Goal: Navigation & Orientation: Find specific page/section

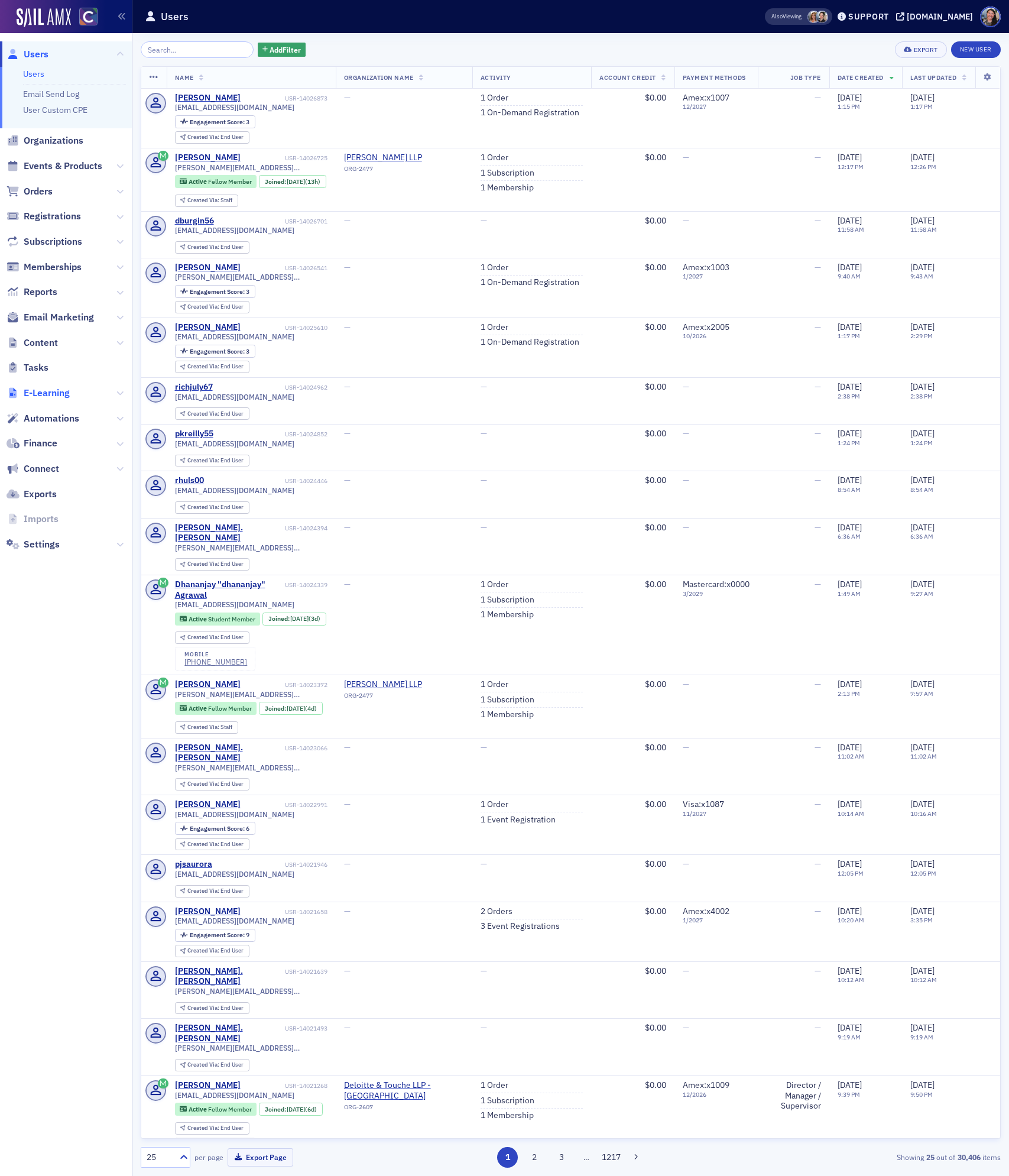
click at [57, 396] on span "E-Learning" at bounding box center [47, 393] width 47 height 13
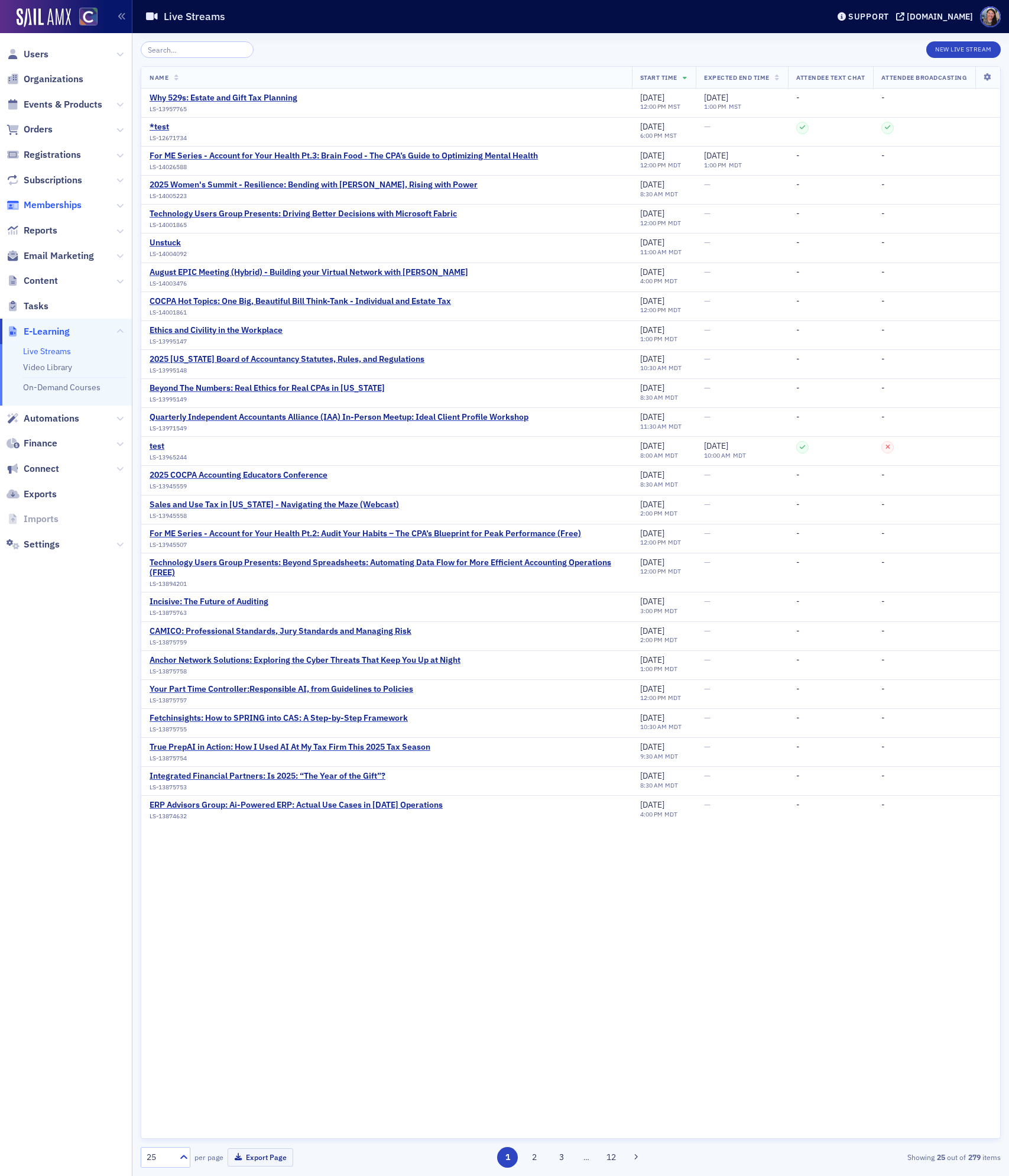
click at [58, 204] on span "Memberships" at bounding box center [52, 205] width 58 height 13
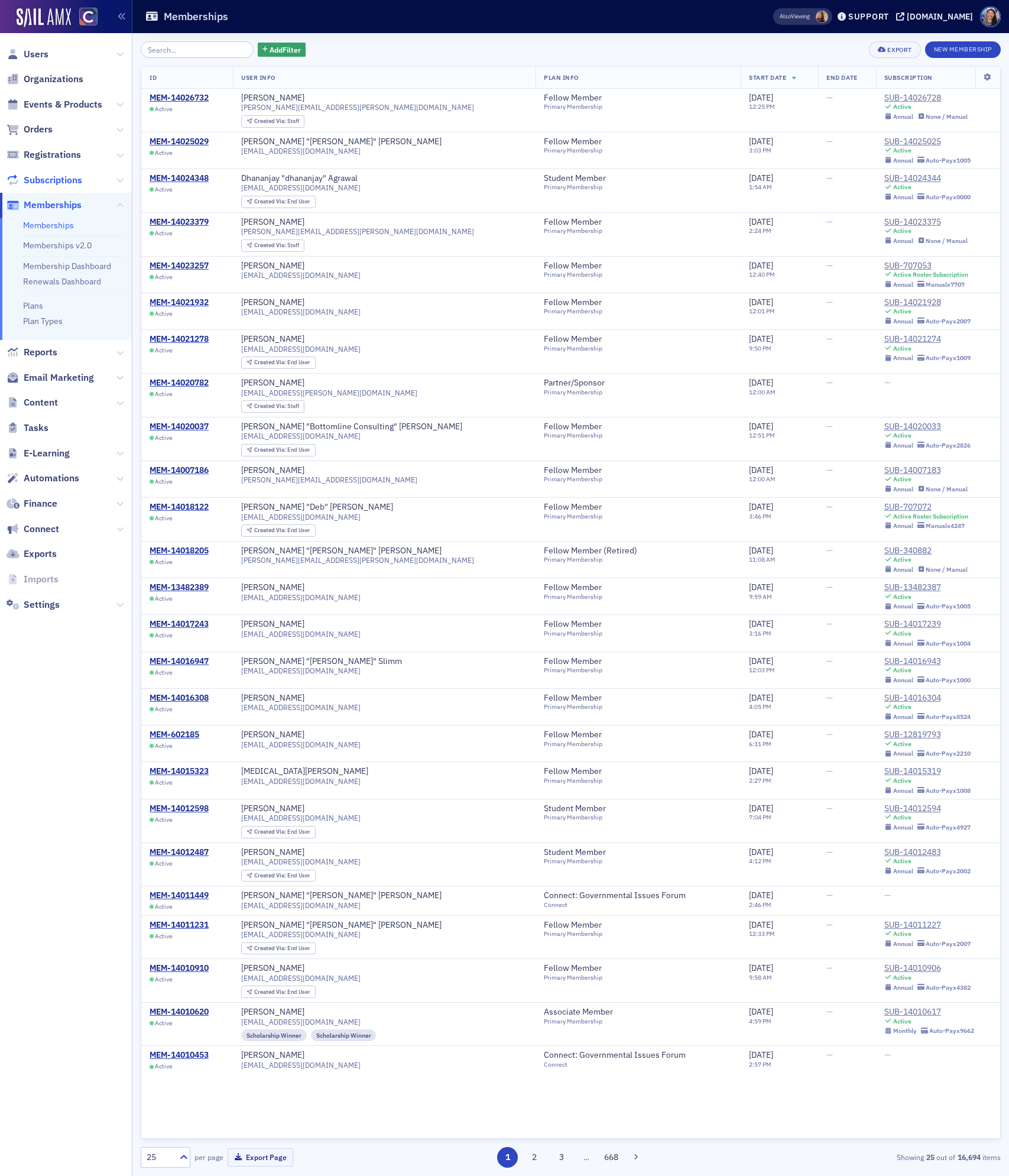
click at [64, 175] on span "Subscriptions" at bounding box center [52, 180] width 58 height 13
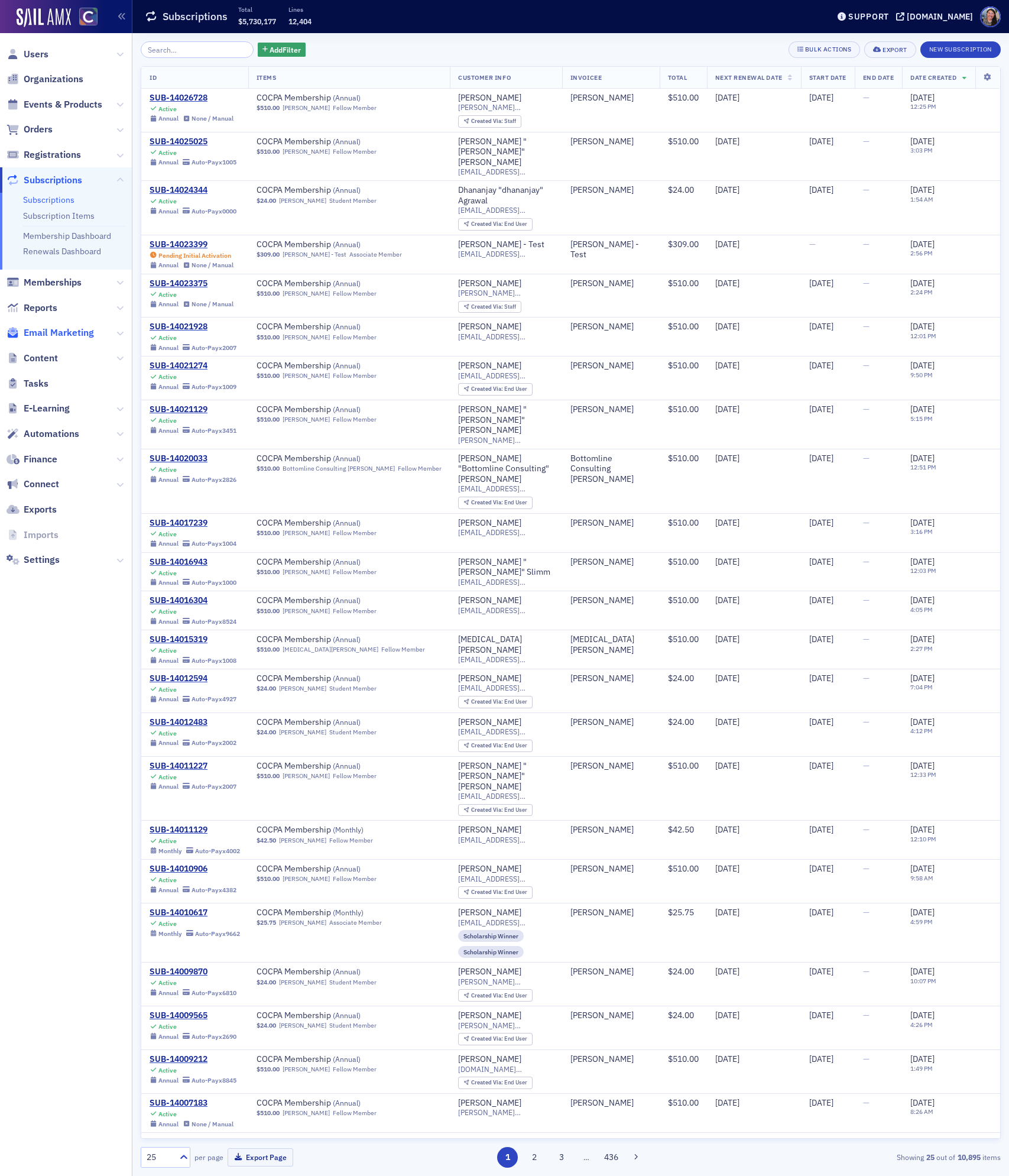
click at [70, 334] on span "Email Marketing" at bounding box center [58, 333] width 70 height 13
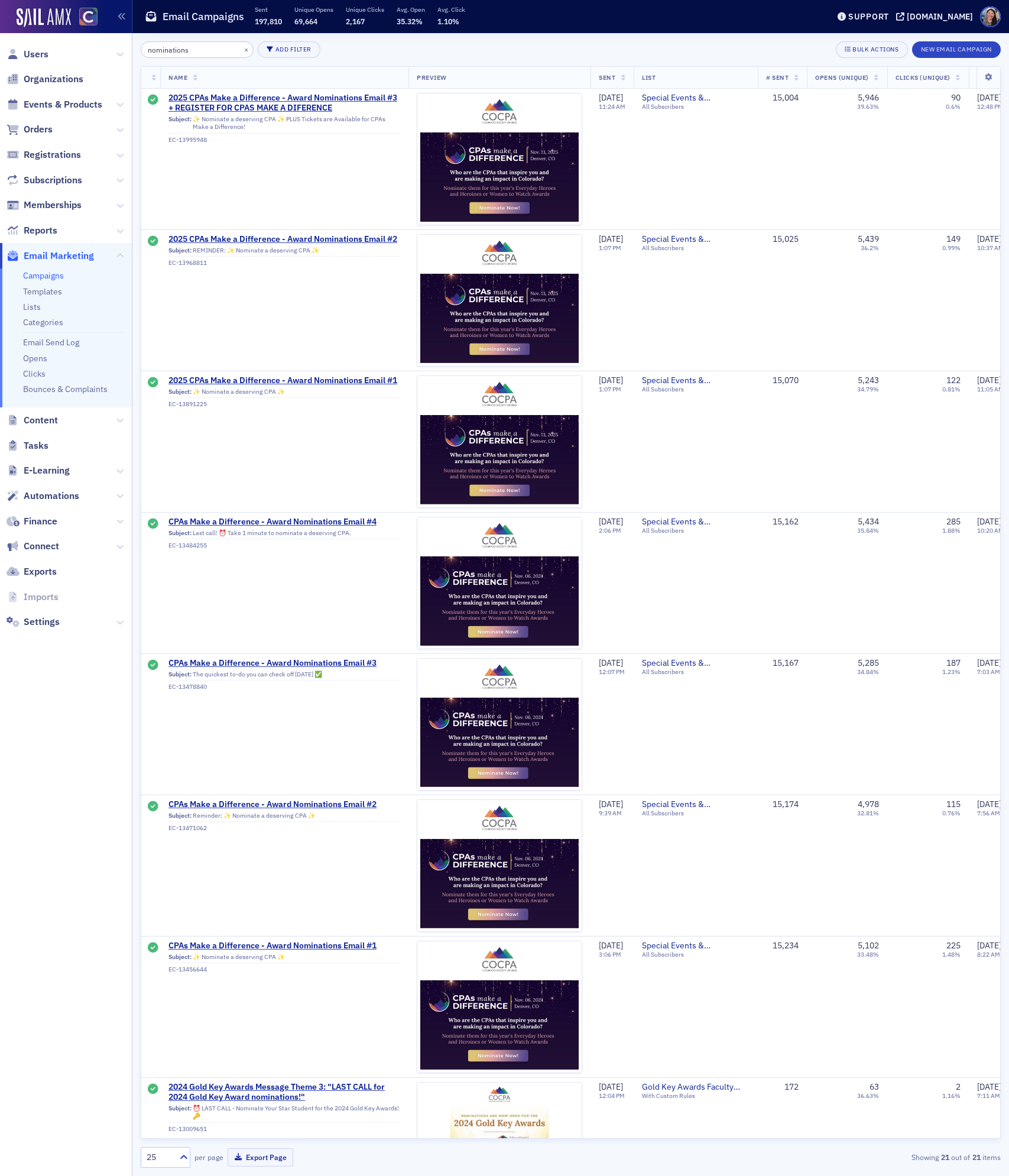
drag, startPoint x: 212, startPoint y: 50, endPoint x: -1, endPoint y: -3, distance: 219.5
click at [0, 0] on html "Users Organizations Events & Products Orders Registrations Subscriptions Member…" at bounding box center [504, 588] width 1009 height 1176
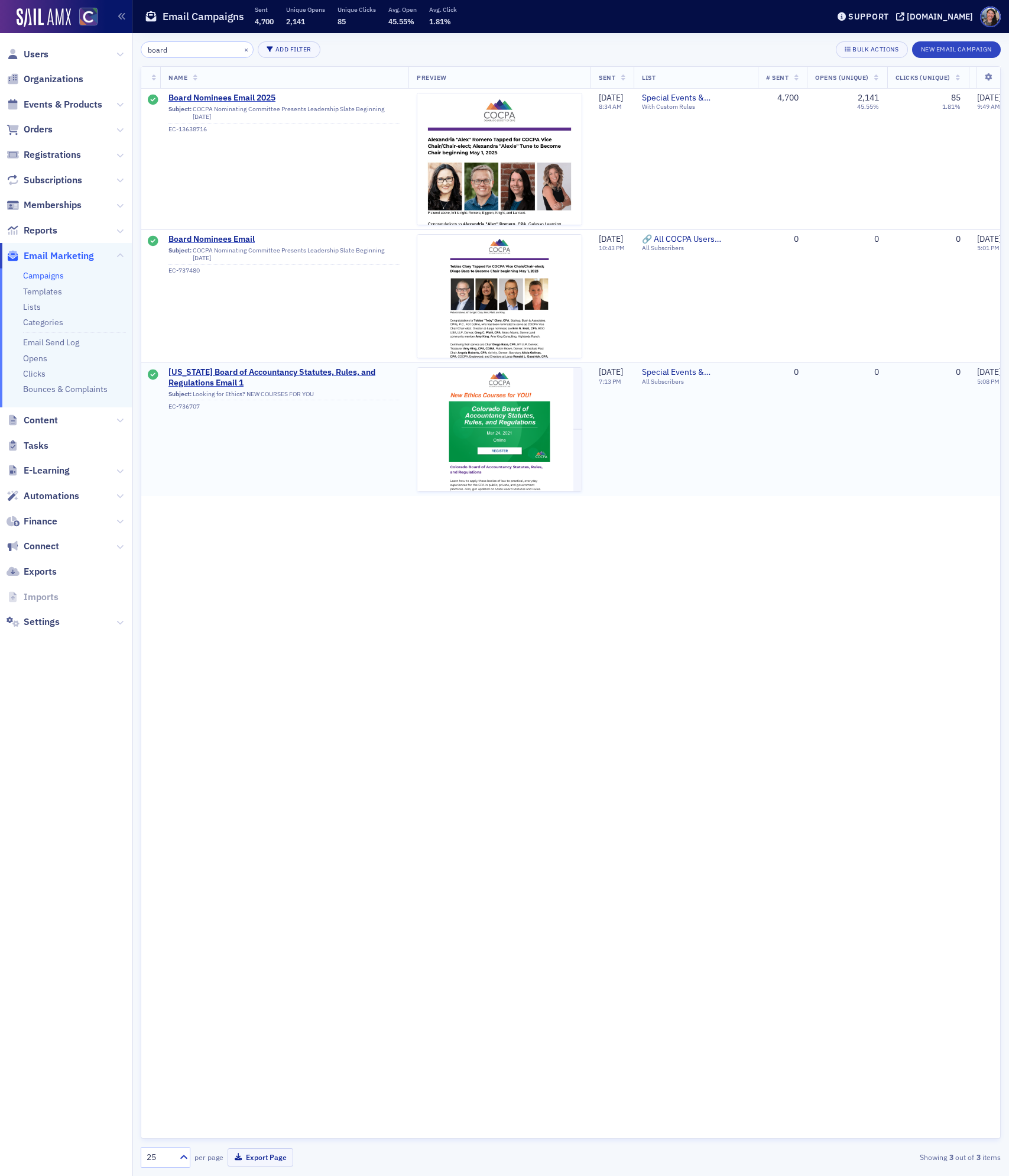
type input "board"
click at [311, 439] on td "[US_STATE] Board of Accountancy Statutes, Rules, and Regulations Email 1 Subjec…" at bounding box center [284, 430] width 249 height 133
click at [242, 50] on button "×" at bounding box center [247, 49] width 11 height 11
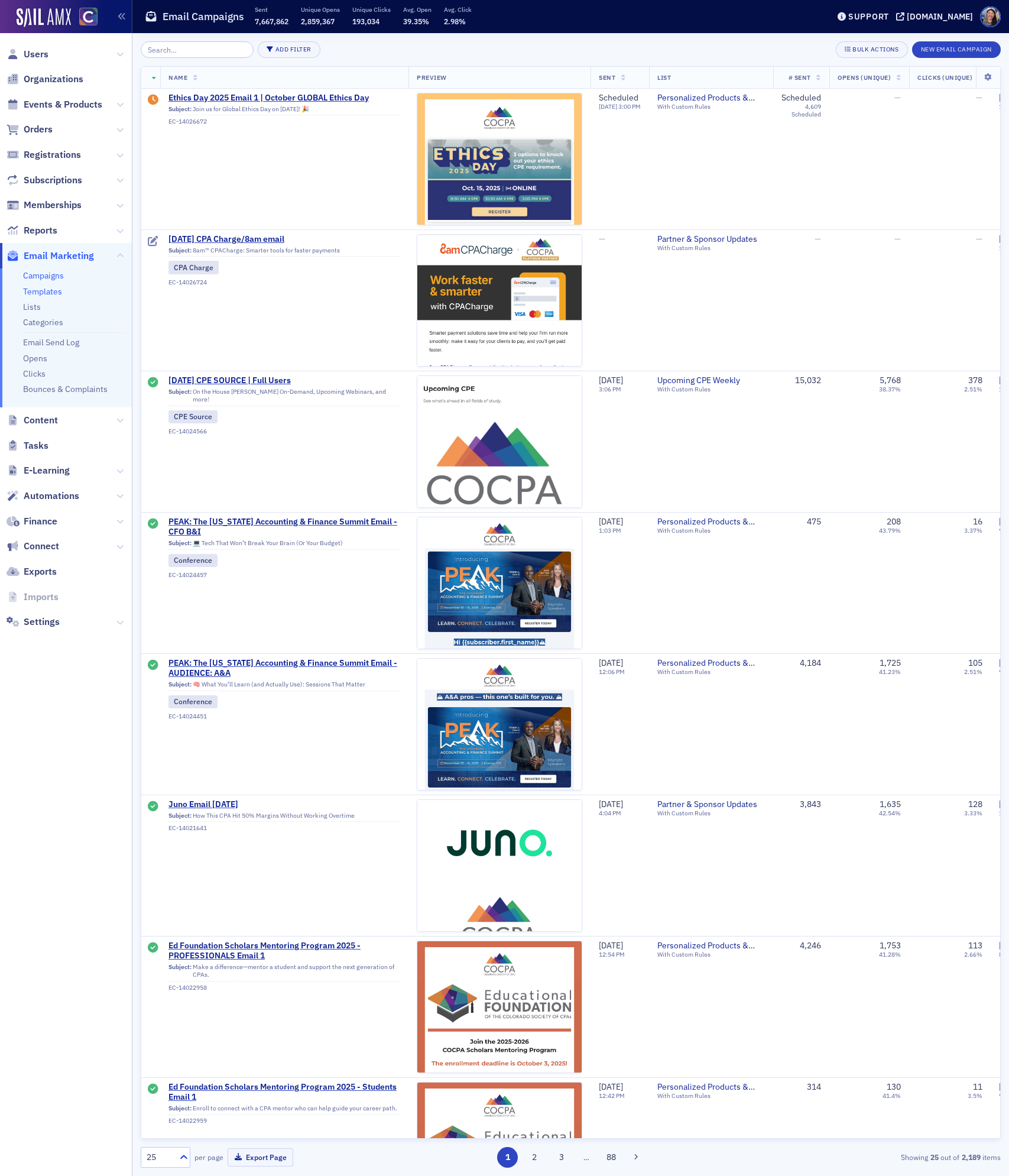
click at [49, 289] on link "Templates" at bounding box center [42, 291] width 39 height 11
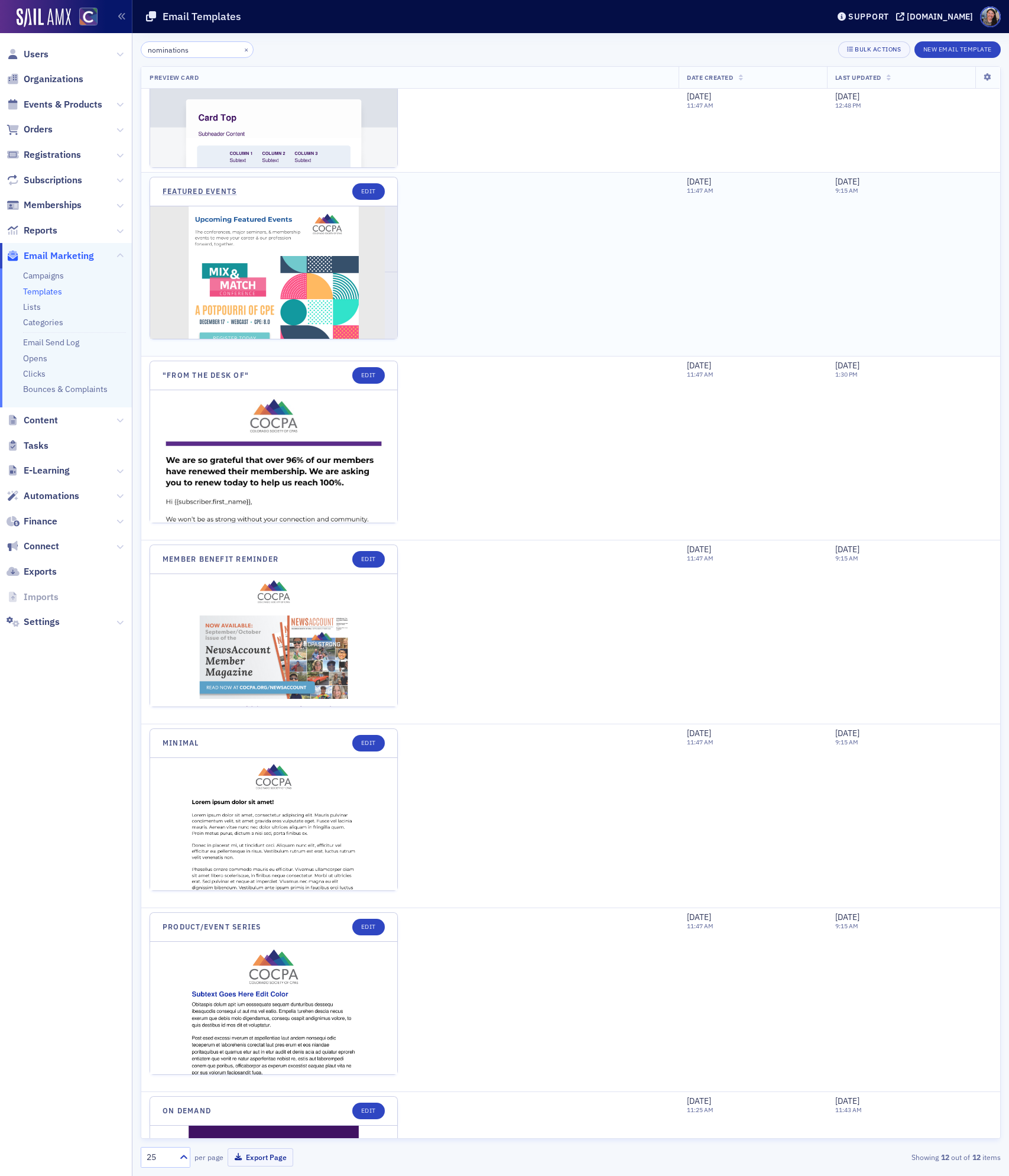
scroll to position [103, 0]
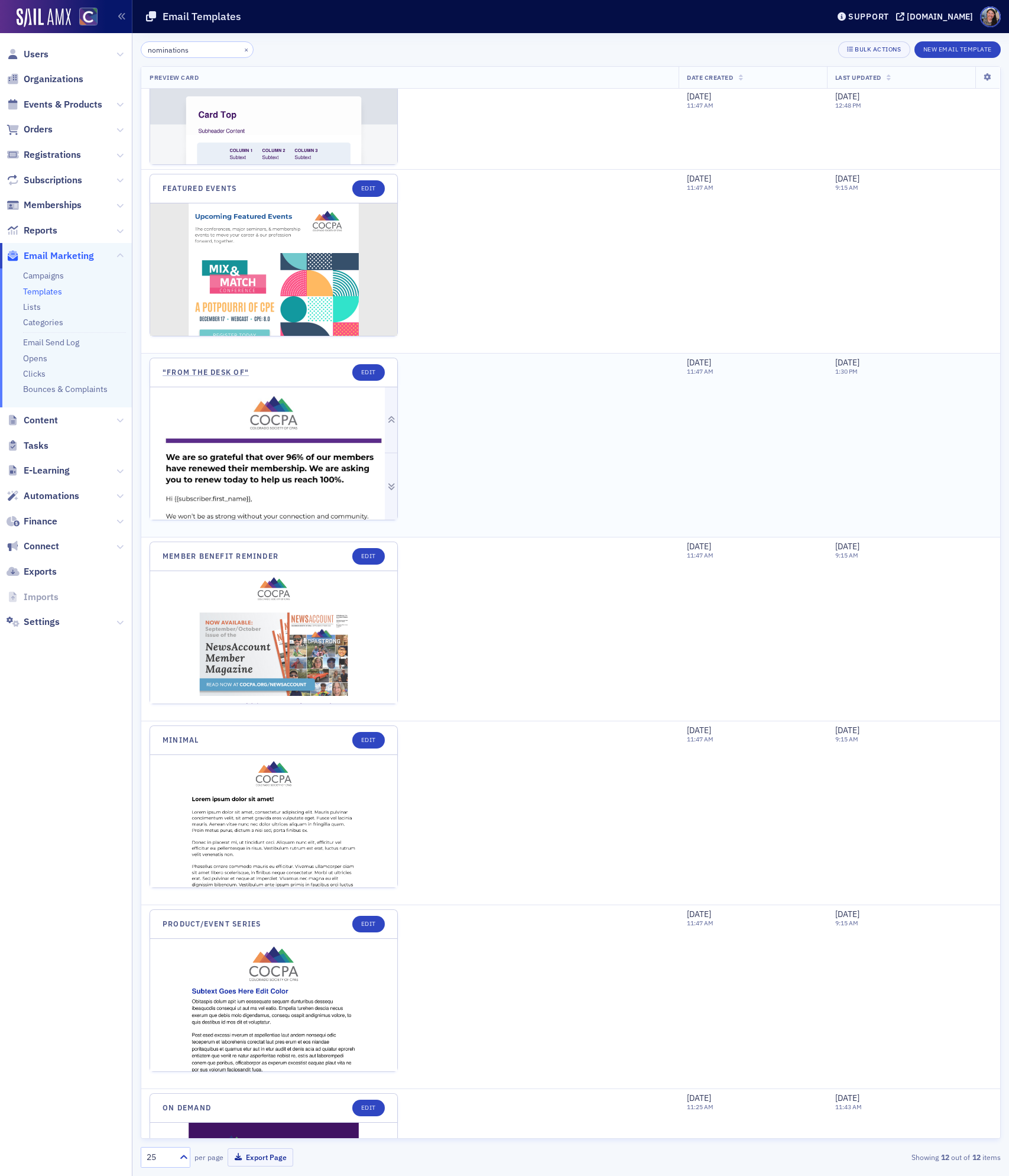
type input "nominations"
click at [259, 480] on img at bounding box center [274, 656] width 248 height 539
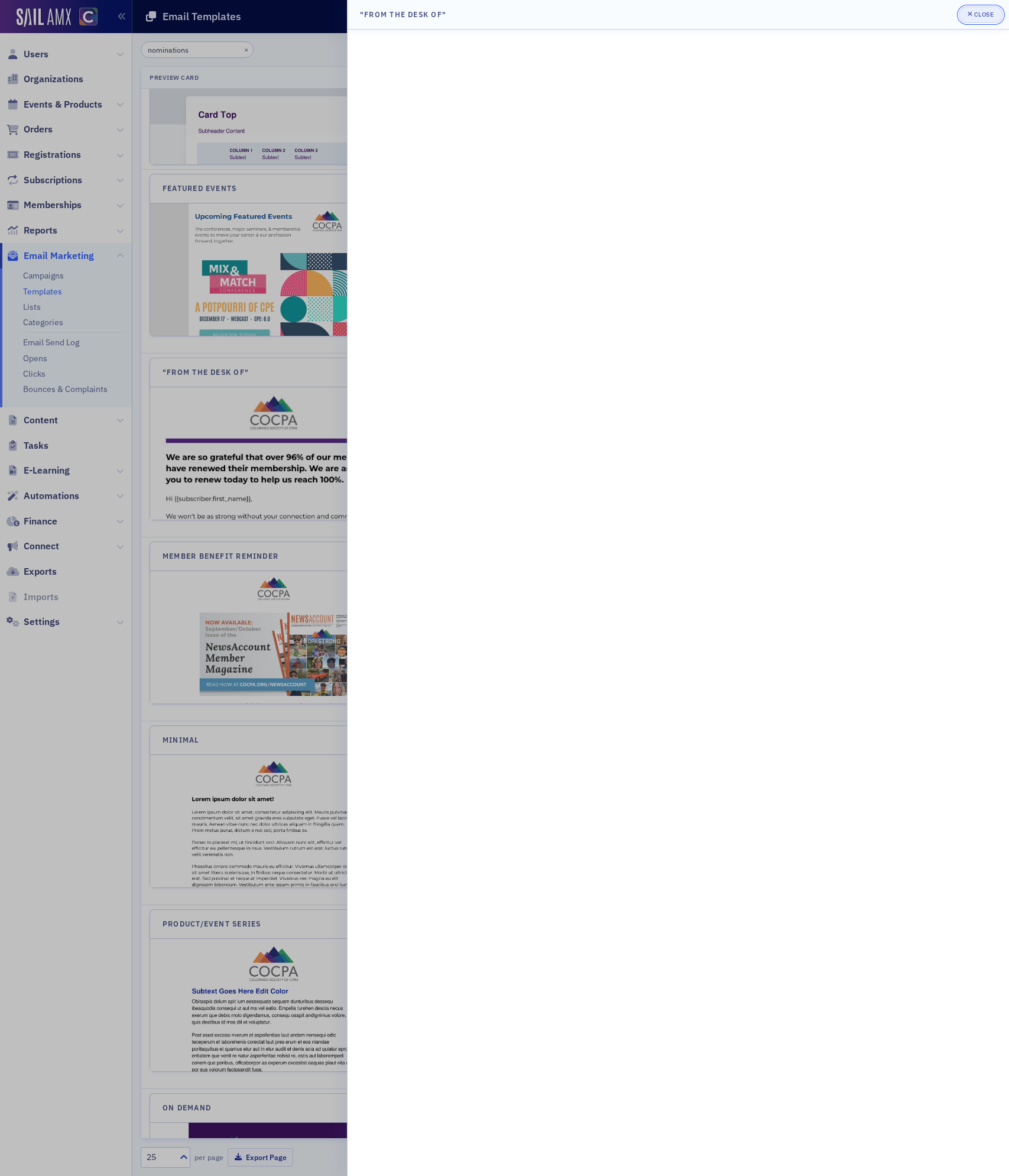
click at [972, 16] on div "button" at bounding box center [971, 15] width 7 height 10
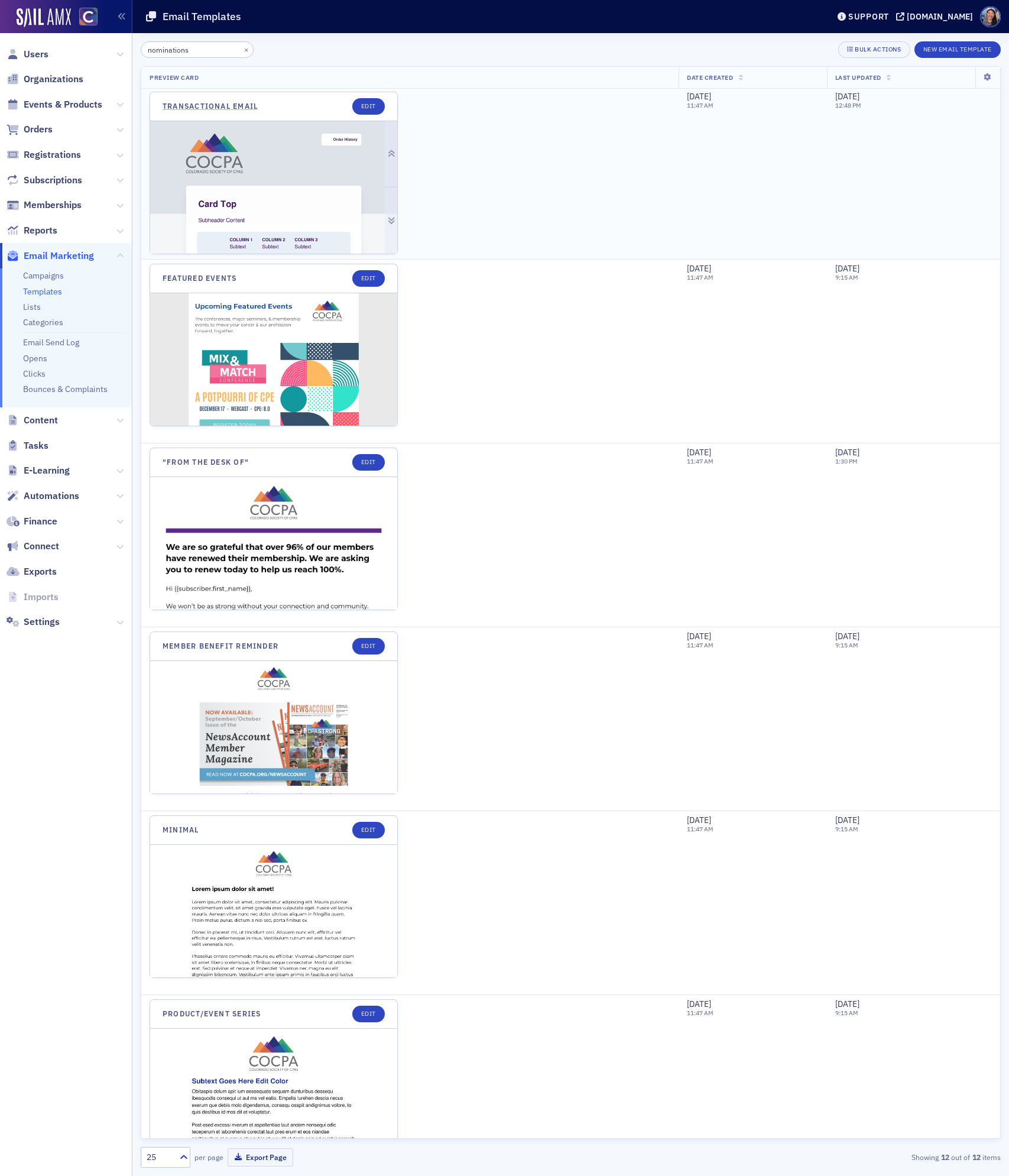
scroll to position [0, 0]
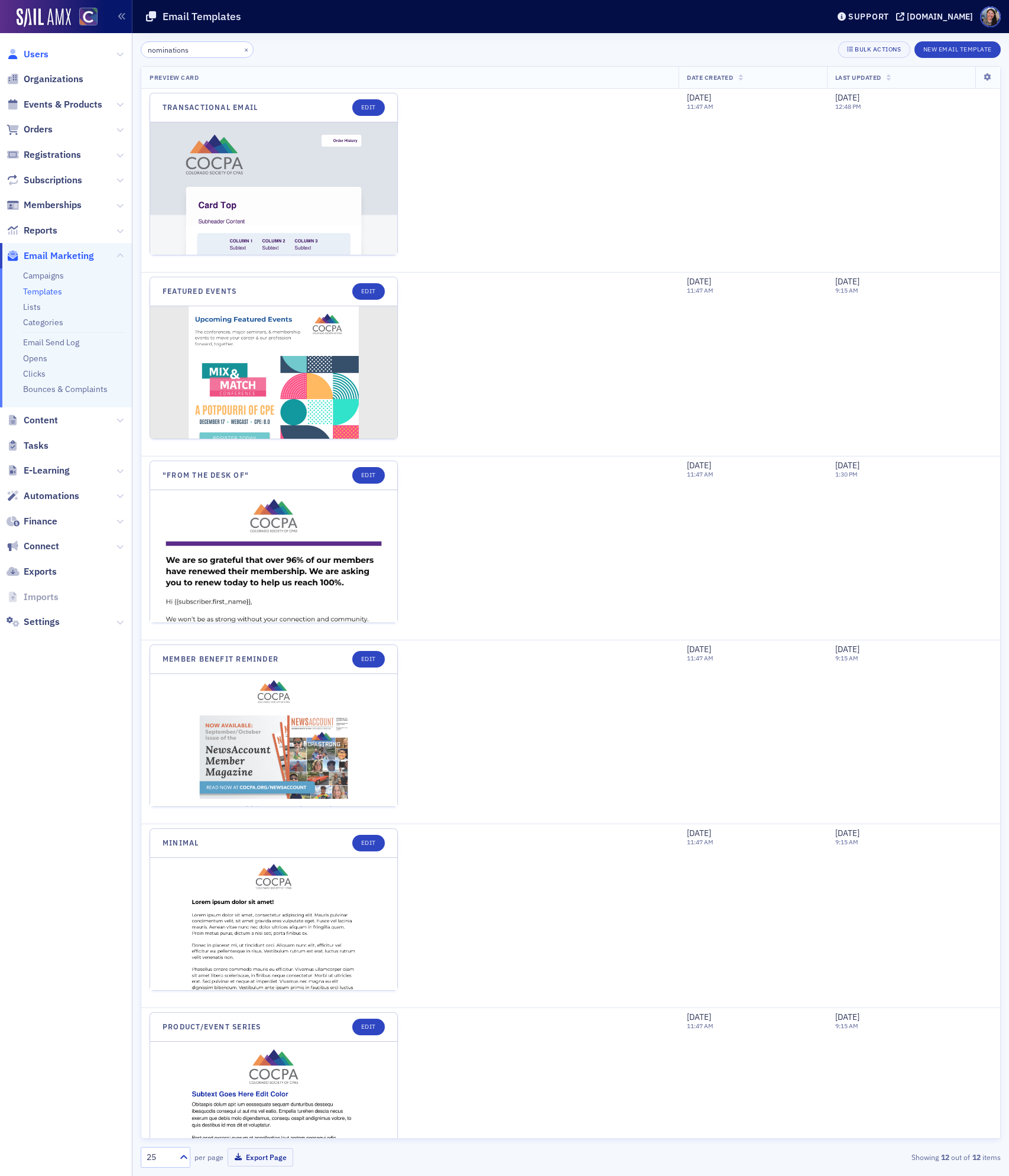
click at [36, 50] on span "Users" at bounding box center [36, 53] width 25 height 13
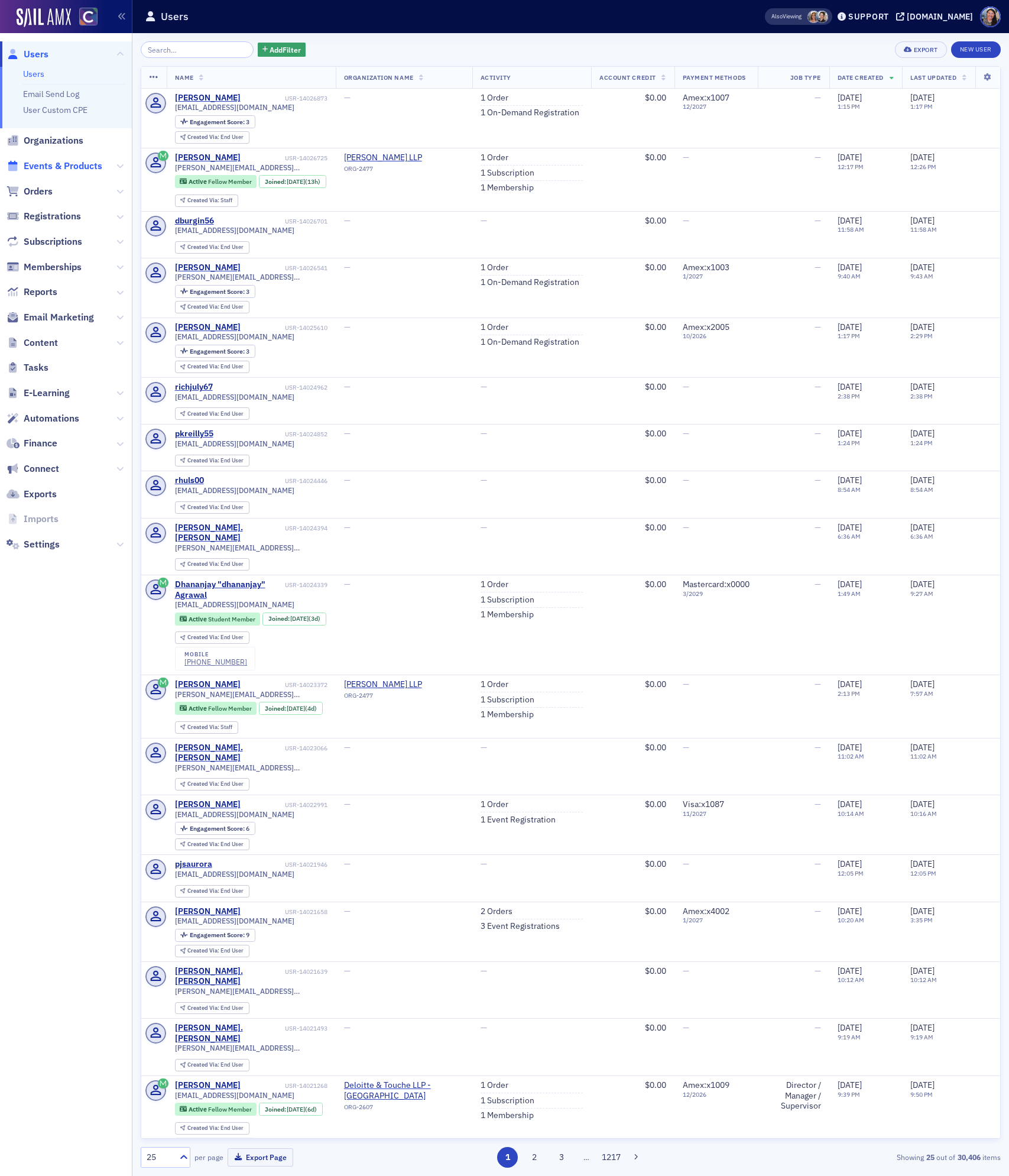
click at [44, 163] on span "Events & Products" at bounding box center [62, 165] width 78 height 13
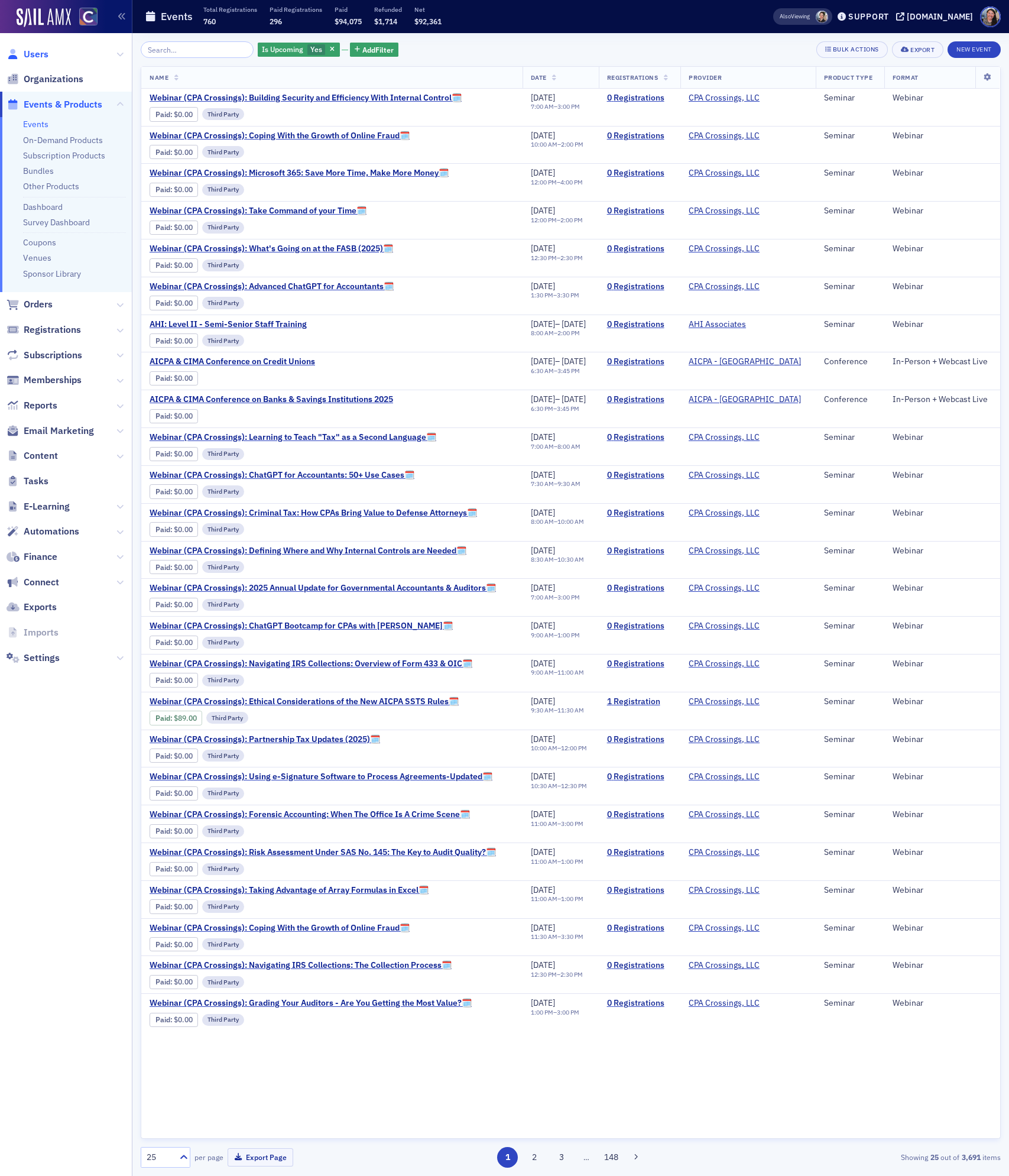
click at [41, 52] on span "Users" at bounding box center [36, 53] width 25 height 13
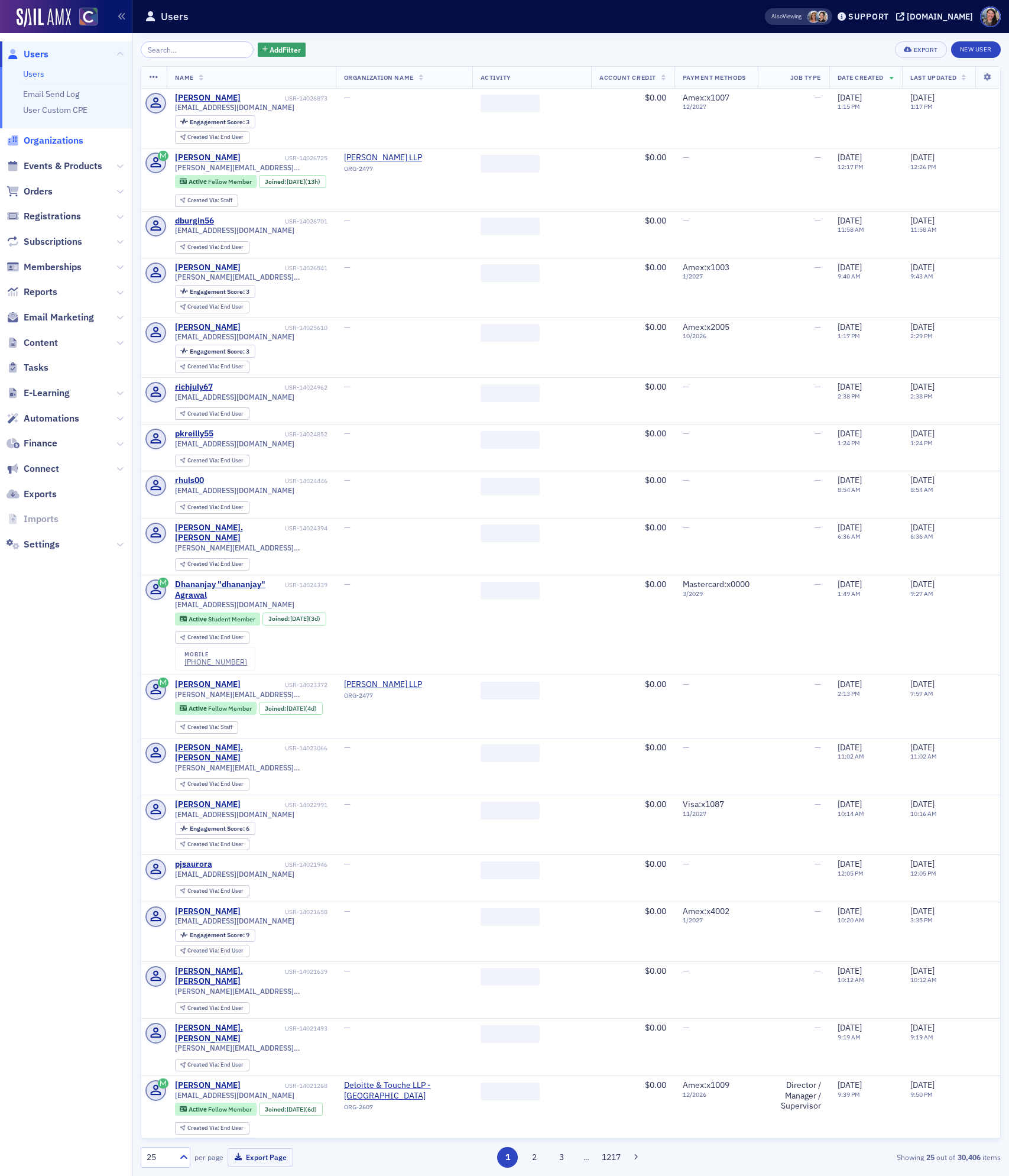
click at [47, 144] on span "Organizations" at bounding box center [53, 141] width 59 height 13
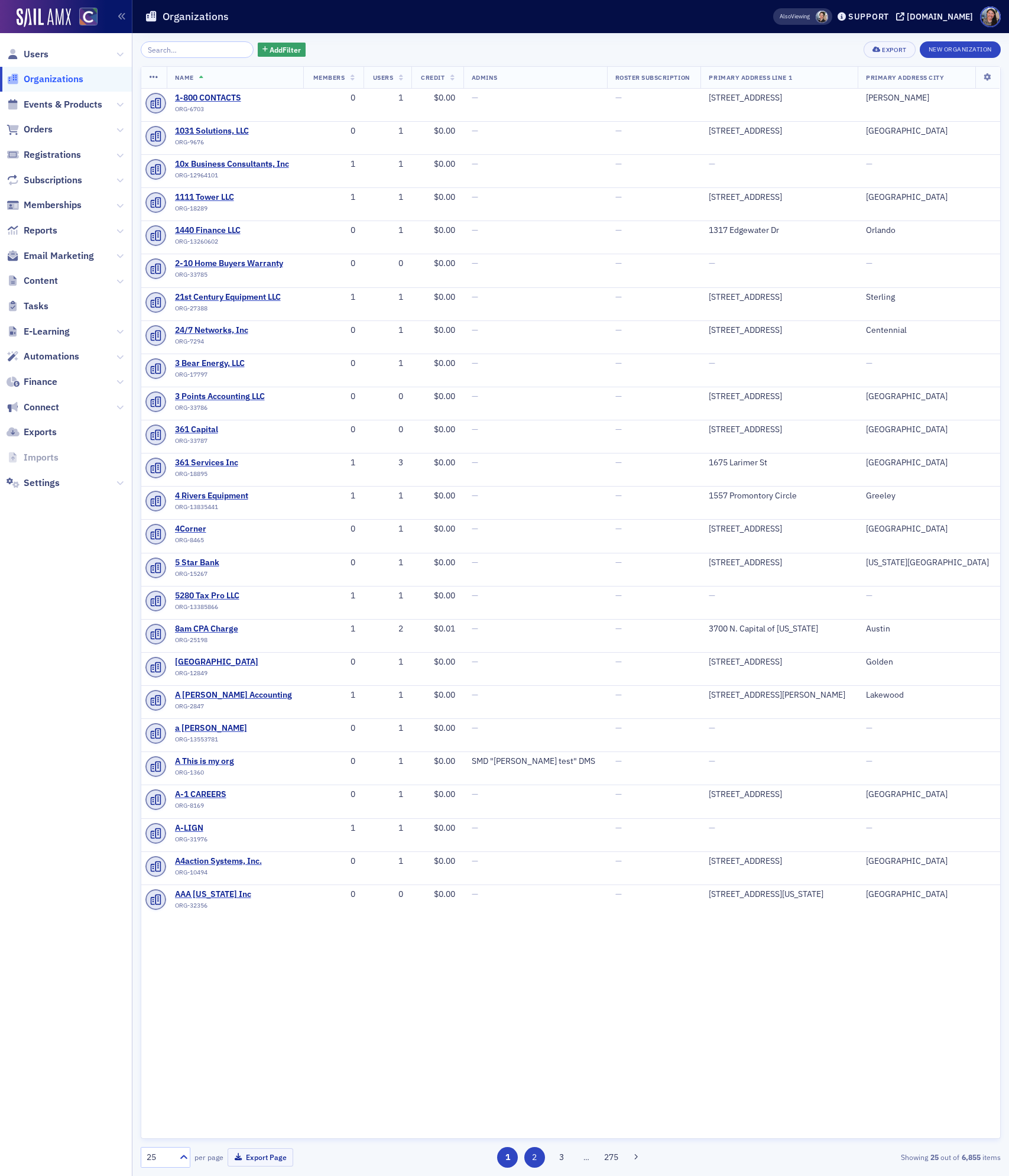
click at [539, 1159] on button "2" at bounding box center [535, 1157] width 21 height 21
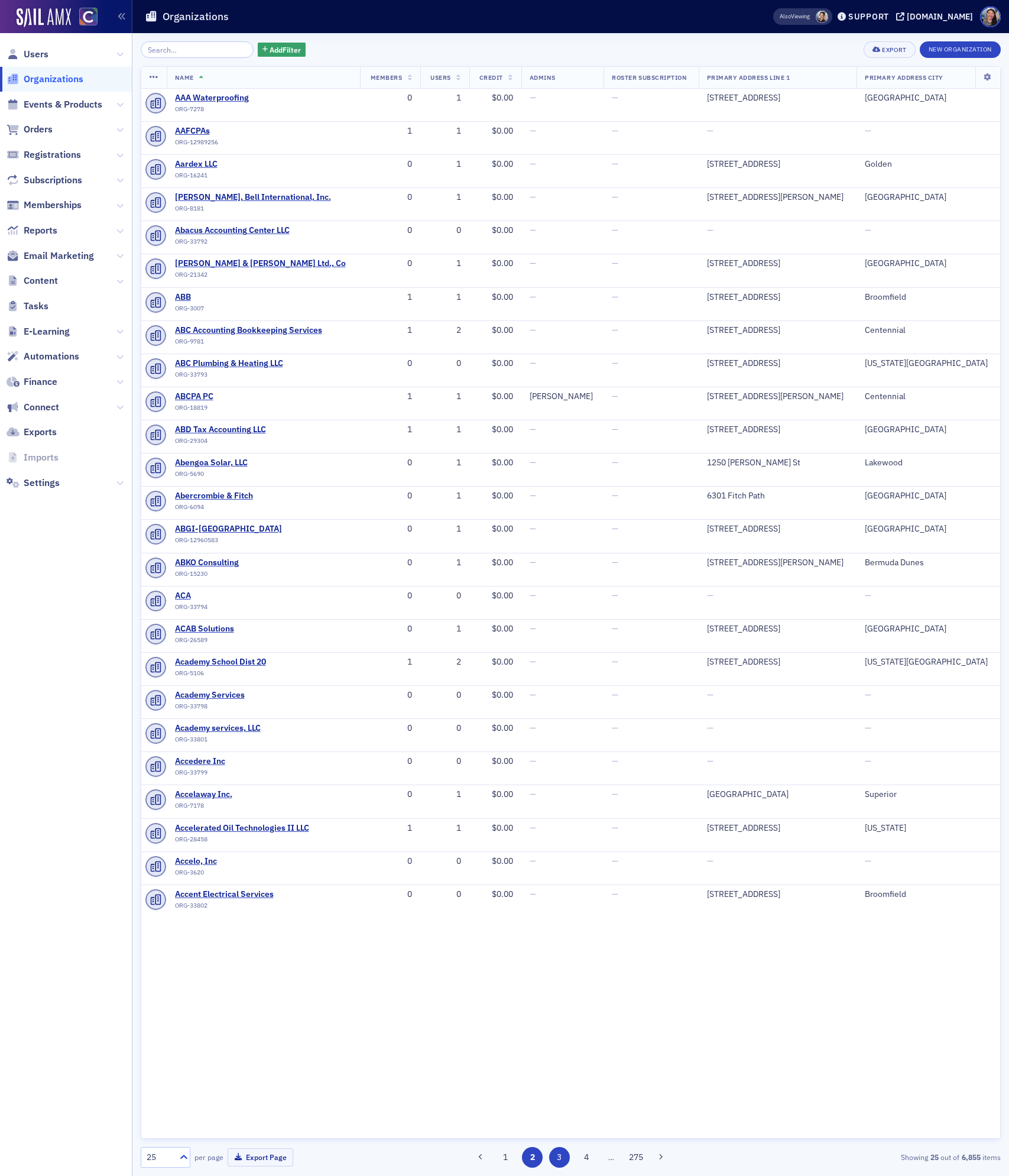
click at [557, 1163] on button "3" at bounding box center [559, 1157] width 21 height 21
